Goal: Download file/media

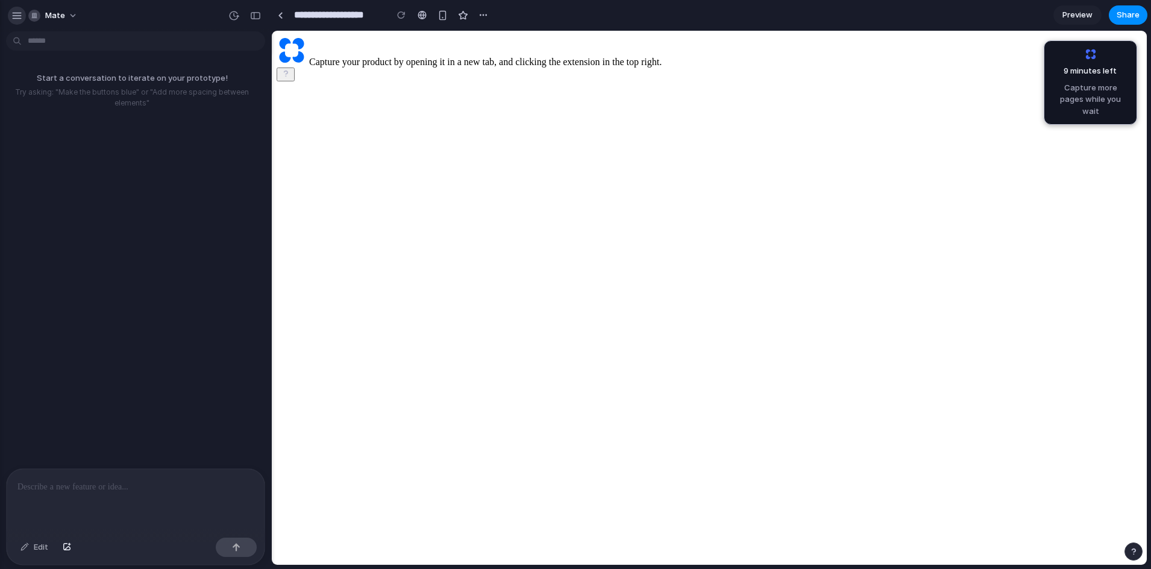
click at [14, 21] on button "button" at bounding box center [17, 16] width 18 height 18
click at [14, 17] on div "button" at bounding box center [16, 15] width 11 height 11
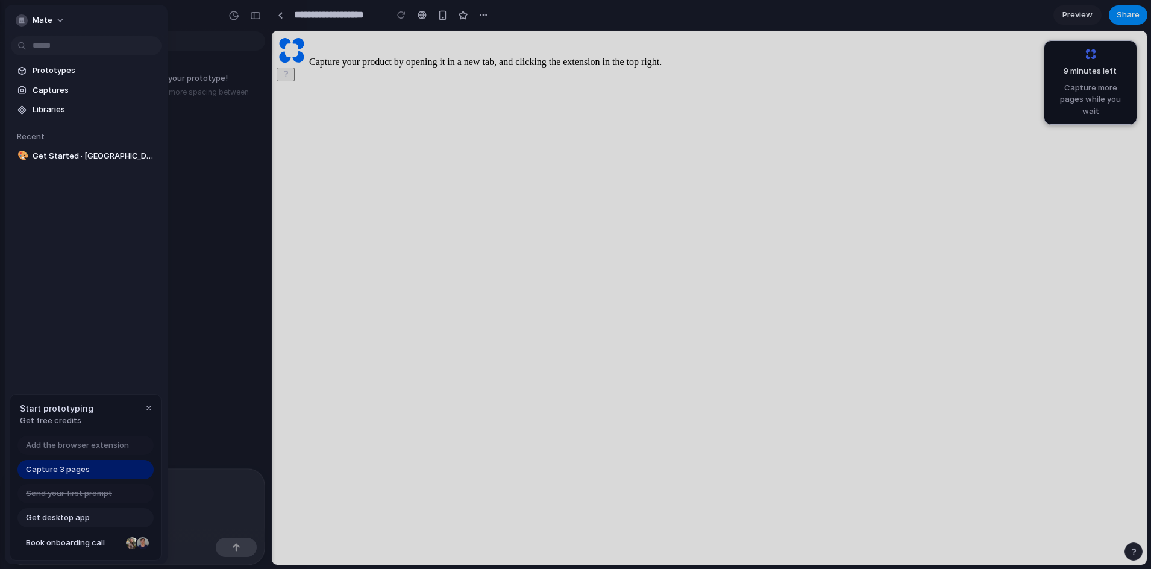
click at [73, 513] on span "Get desktop app" at bounding box center [58, 517] width 64 height 12
